Goal: Transaction & Acquisition: Download file/media

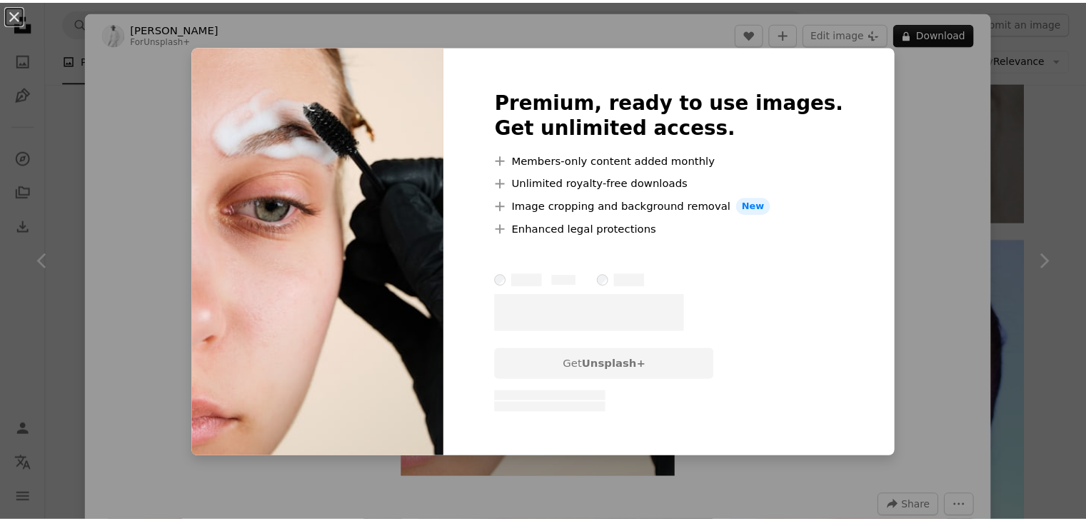
scroll to position [2071, 0]
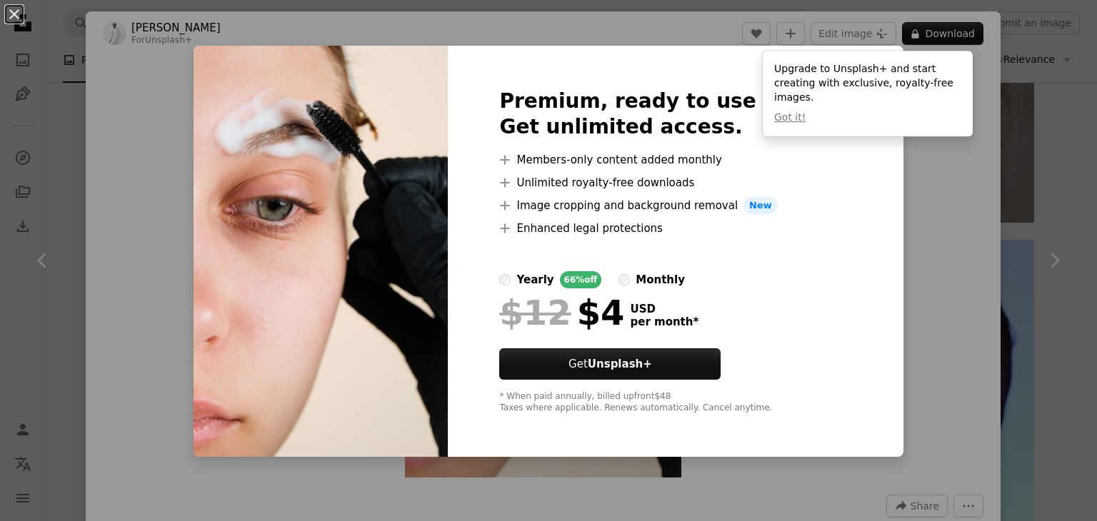
click at [934, 176] on div "An X shape Premium, ready to use images. Get unlimited access. A plus sign Memb…" at bounding box center [548, 260] width 1097 height 521
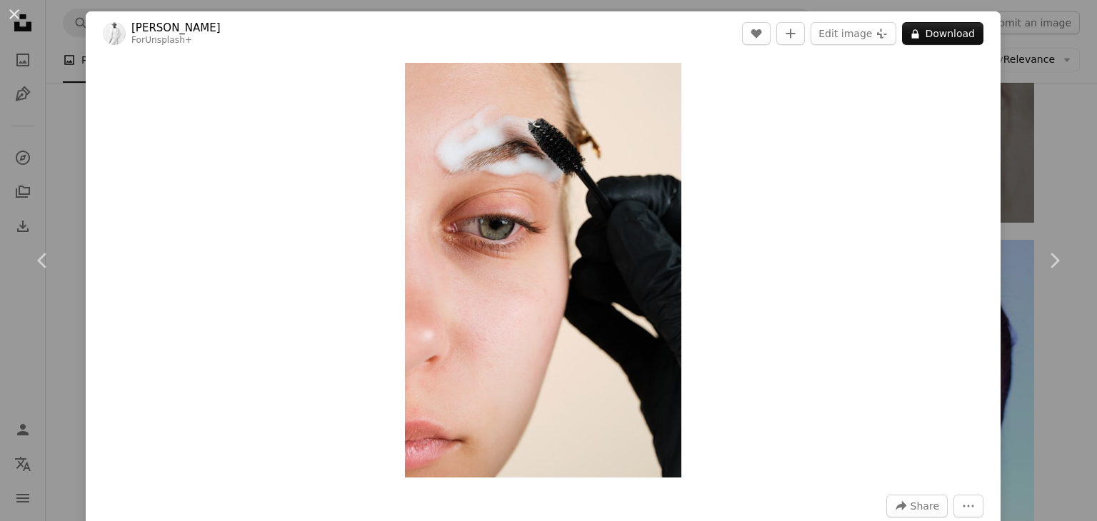
click at [1023, 145] on div "An X shape Chevron left Chevron right [PERSON_NAME] For Unsplash+ A heart A plu…" at bounding box center [548, 260] width 1097 height 521
